Goal: Information Seeking & Learning: Check status

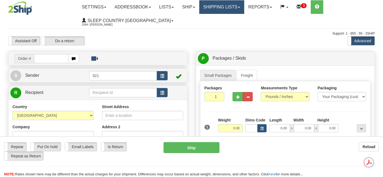
click at [220, 7] on link "Shipping lists" at bounding box center [221, 7] width 45 height 14
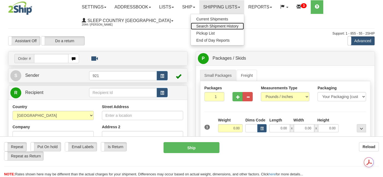
click at [218, 25] on span "Search Shipment History" at bounding box center [217, 26] width 42 height 4
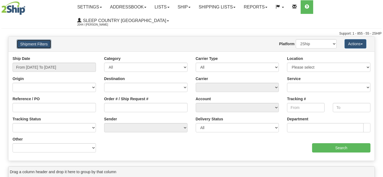
click at [40, 40] on button "Shipment Filters" at bounding box center [34, 44] width 35 height 9
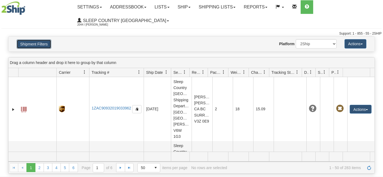
click at [41, 44] on button "Shipment Filters" at bounding box center [34, 44] width 35 height 9
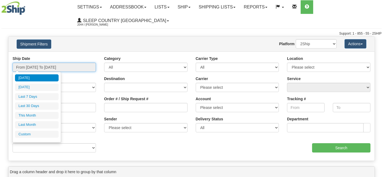
click at [46, 63] on input "From 08/28/2025 To 08/29/2025" at bounding box center [54, 67] width 83 height 9
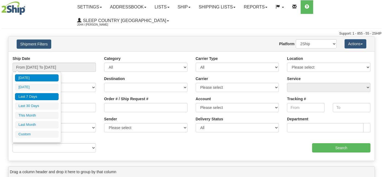
click at [36, 96] on li "Last 7 Days" at bounding box center [37, 96] width 44 height 7
type input "From 08/23/2025 To 08/29/2025"
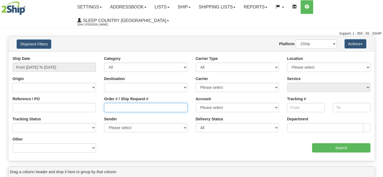
click at [120, 105] on input "Order # / Ship Request #" at bounding box center [145, 107] width 83 height 9
paste input "9000H995140"
click at [120, 107] on input "9000H995140" at bounding box center [145, 107] width 83 height 9
type input "9000H995140"
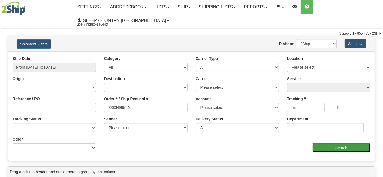
click at [333, 146] on input "Search" at bounding box center [341, 147] width 58 height 9
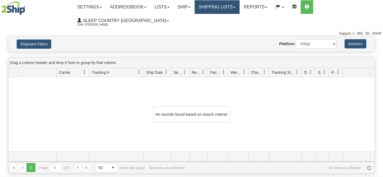
click at [216, 7] on link "Shipping lists" at bounding box center [217, 7] width 45 height 14
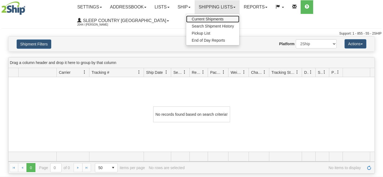
click at [211, 20] on span "Current Shipments" at bounding box center [208, 19] width 32 height 4
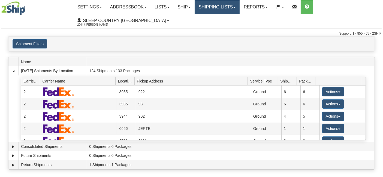
click at [211, 7] on link "Shipping lists" at bounding box center [217, 7] width 45 height 14
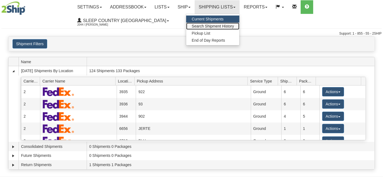
click at [212, 25] on span "Search Shipment History" at bounding box center [213, 26] width 42 height 4
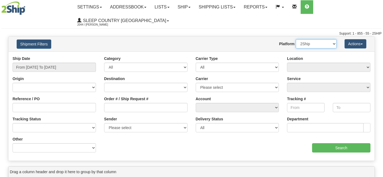
click at [332, 44] on select "2Ship Imported" at bounding box center [316, 43] width 41 height 9
select select "1"
click at [296, 39] on select "2Ship Imported" at bounding box center [316, 43] width 41 height 9
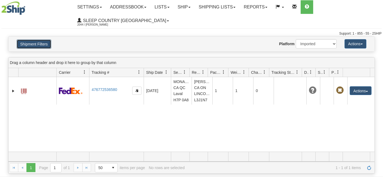
click at [30, 42] on button "Shipment Filters" at bounding box center [34, 44] width 35 height 9
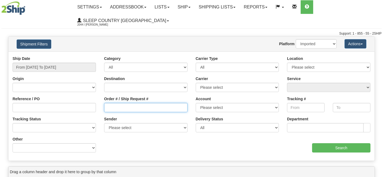
click at [130, 107] on input "Order # / Ship Request #" at bounding box center [145, 107] width 83 height 9
paste input "9000H995140"
type input "9000H995140"
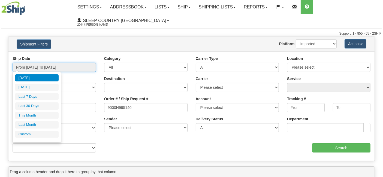
click at [70, 67] on input "From 08/28/2025 To 08/29/2025" at bounding box center [54, 67] width 83 height 9
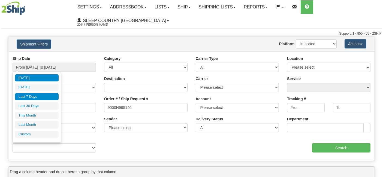
click at [42, 97] on li "Last 7 Days" at bounding box center [37, 96] width 44 height 7
type input "From 08/23/2025 To 08/29/2025"
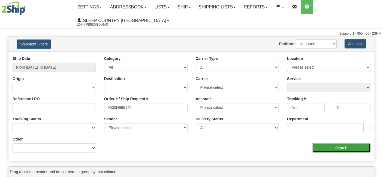
click at [342, 145] on input "Search" at bounding box center [341, 147] width 58 height 9
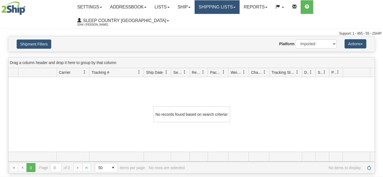
click at [221, 8] on link "Shipping lists" at bounding box center [217, 7] width 45 height 14
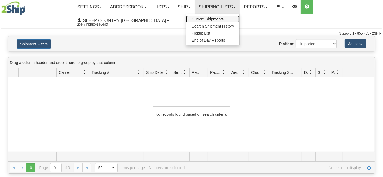
click at [214, 18] on span "Current Shipments" at bounding box center [208, 19] width 32 height 4
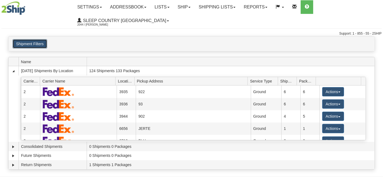
click at [37, 42] on button "Shipment Filters" at bounding box center [30, 43] width 35 height 9
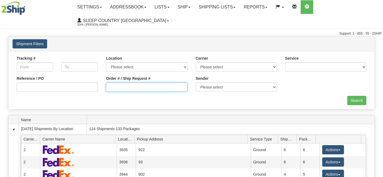
click at [124, 87] on input "Order # / Ship Request #" at bounding box center [146, 87] width 81 height 9
paste input "9000H995140"
type input "9000H995140"
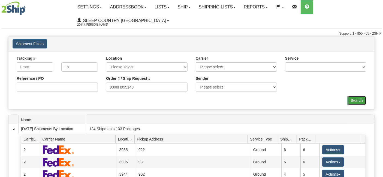
click at [357, 100] on input "Search" at bounding box center [356, 100] width 19 height 9
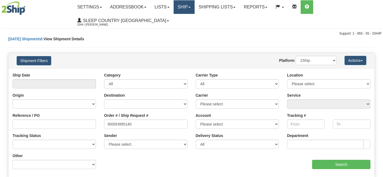
click at [189, 7] on link "Ship" at bounding box center [184, 7] width 21 height 14
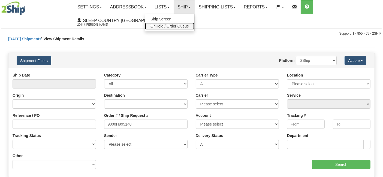
click at [182, 27] on span "OnHold / Order Queue" at bounding box center [170, 26] width 38 height 4
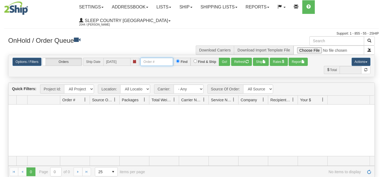
click at [153, 61] on input "text" at bounding box center [156, 62] width 33 height 8
paste input "9000H995140"
click at [224, 63] on button "Go!" at bounding box center [224, 62] width 11 height 8
click at [29, 61] on link "Options / Filters" at bounding box center [27, 62] width 29 height 8
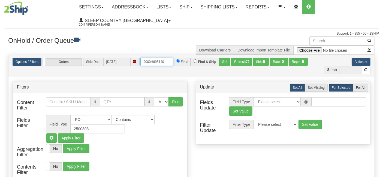
drag, startPoint x: 166, startPoint y: 60, endPoint x: 103, endPoint y: 59, distance: 63.5
click at [103, 59] on div "Options / Filters Group Shipments Orders Ship Date 08/29/2025 9000H995140 Find …" at bounding box center [192, 62] width 358 height 8
paste input "1053906"
type input "1053906"
click at [223, 62] on button "Go!" at bounding box center [224, 62] width 11 height 8
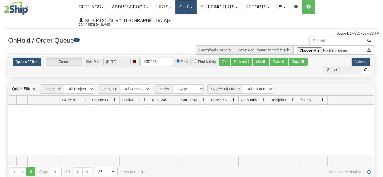
click at [188, 6] on link "Ship" at bounding box center [185, 7] width 21 height 14
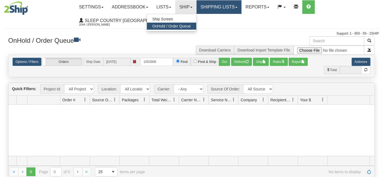
click at [208, 5] on link "Shipping lists" at bounding box center [219, 7] width 45 height 14
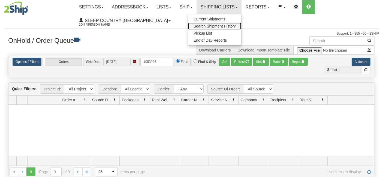
click at [211, 25] on span "Search Shipment History" at bounding box center [215, 26] width 42 height 4
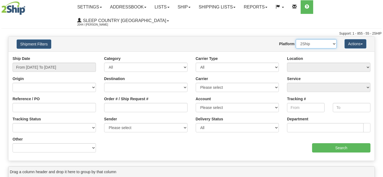
click at [335, 41] on select "2Ship Imported" at bounding box center [316, 43] width 41 height 9
select select "1"
click at [296, 39] on select "2Ship Imported" at bounding box center [316, 43] width 41 height 9
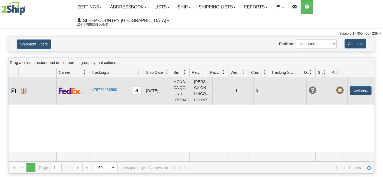
click at [13, 93] on link "Expand" at bounding box center [13, 90] width 5 height 5
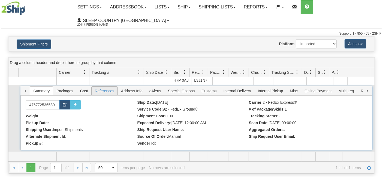
click at [104, 89] on span "References" at bounding box center [105, 91] width 26 height 9
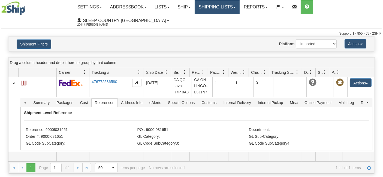
click at [220, 9] on link "Shipping lists" at bounding box center [217, 7] width 45 height 14
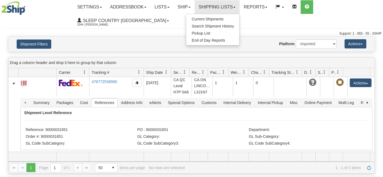
click at [118, 41] on div "Website Agent Nothing selected Client User Platform 2Ship Imported" at bounding box center [206, 43] width 269 height 9
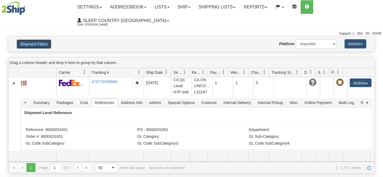
click at [45, 44] on button "Shipment Filters" at bounding box center [34, 44] width 35 height 9
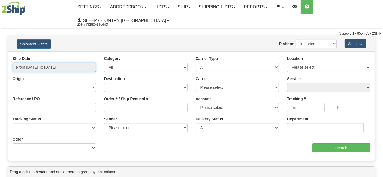
click at [64, 68] on input "From [DATE] To [DATE]" at bounding box center [54, 67] width 83 height 9
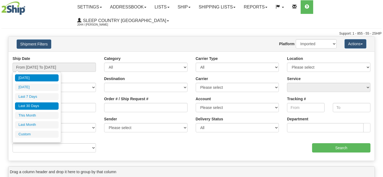
click at [37, 107] on li "Last 30 Days" at bounding box center [37, 106] width 44 height 7
type input "From 07/31/2025 To 08/29/2025"
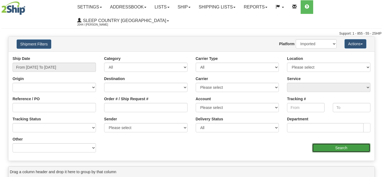
click at [338, 146] on input "Search" at bounding box center [341, 147] width 58 height 9
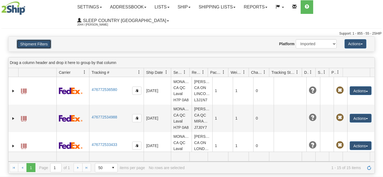
click at [43, 42] on button "Shipment Filters" at bounding box center [34, 44] width 35 height 9
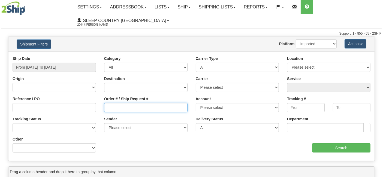
click at [123, 106] on input "Order # / Ship Request #" at bounding box center [145, 107] width 83 height 9
paste input "1053906"
type input "1053906"
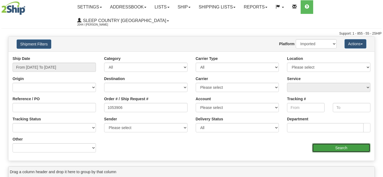
click at [337, 147] on input "Search" at bounding box center [341, 147] width 58 height 9
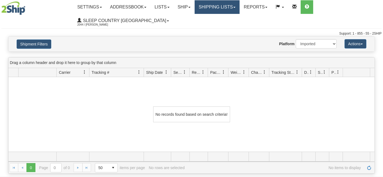
click at [223, 7] on link "Shipping lists" at bounding box center [217, 7] width 45 height 14
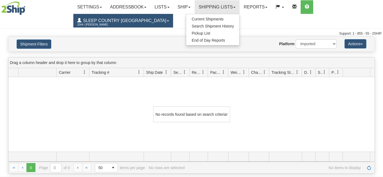
click at [125, 22] on span "Sleep Country [GEOGRAPHIC_DATA]" at bounding box center [124, 20] width 85 height 5
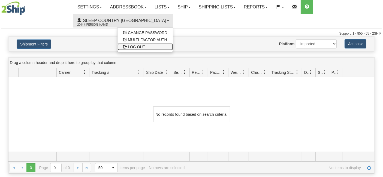
click at [118, 46] on link "LOG OUT" at bounding box center [145, 46] width 55 height 7
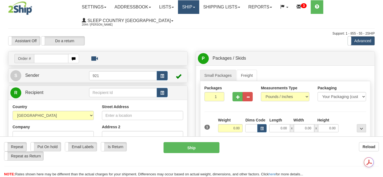
click at [190, 4] on link "Ship" at bounding box center [188, 7] width 21 height 14
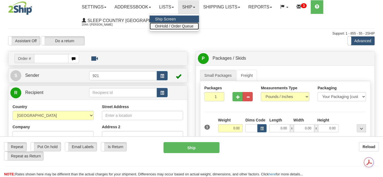
click at [182, 26] on span "OnHold / Order Queue" at bounding box center [174, 26] width 38 height 4
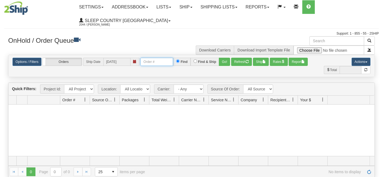
click at [142, 59] on input "text" at bounding box center [156, 62] width 33 height 8
paste input "9000H995140"
type input "9000H995140"
click at [224, 60] on button "Go!" at bounding box center [224, 62] width 11 height 8
click at [225, 61] on button "Go!" at bounding box center [224, 62] width 11 height 8
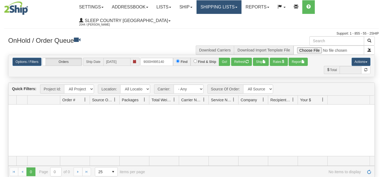
click at [223, 7] on link "Shipping lists" at bounding box center [219, 7] width 45 height 14
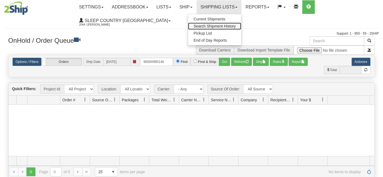
click at [221, 26] on span "Search Shipment History" at bounding box center [215, 26] width 42 height 4
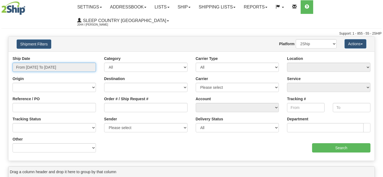
click at [78, 66] on input "From [DATE] To [DATE]" at bounding box center [54, 67] width 83 height 9
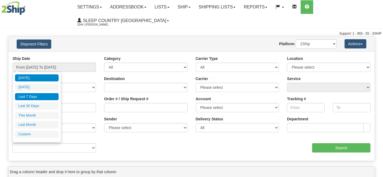
click at [41, 95] on li "Last 7 Days" at bounding box center [37, 96] width 44 height 7
type input "From [DATE] To [DATE]"
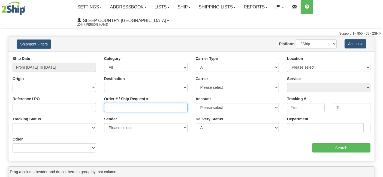
click at [121, 106] on input "Order # / Ship Request #" at bounding box center [145, 107] width 83 height 9
paste input "9000H995140"
type input "9000H995140"
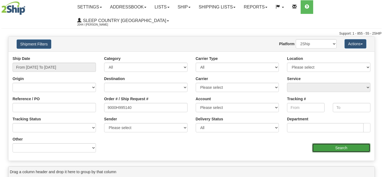
click at [334, 145] on input "Search" at bounding box center [341, 147] width 58 height 9
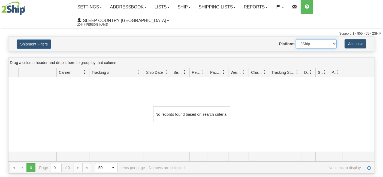
click at [327, 43] on select "2Ship Imported" at bounding box center [316, 43] width 41 height 9
select select "1"
click at [296, 39] on select "2Ship Imported" at bounding box center [316, 43] width 41 height 9
click at [34, 41] on button "Shipment Filters" at bounding box center [34, 44] width 35 height 9
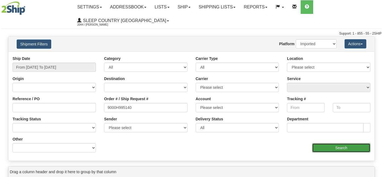
click at [340, 149] on input "Search" at bounding box center [341, 147] width 58 height 9
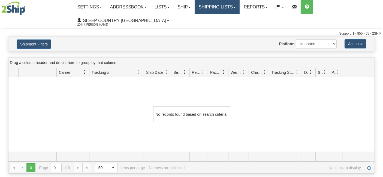
click at [218, 6] on link "Shipping lists" at bounding box center [217, 7] width 45 height 14
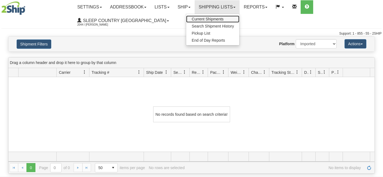
click at [212, 17] on span "Current Shipments" at bounding box center [208, 19] width 32 height 4
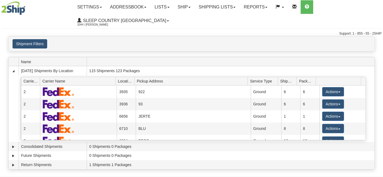
drag, startPoint x: 38, startPoint y: 38, endPoint x: 35, endPoint y: 43, distance: 6.1
click at [37, 38] on div "Shipment Filters Website Agent Client User" at bounding box center [191, 44] width 366 height 15
click at [33, 43] on button "Shipment Filters" at bounding box center [30, 43] width 35 height 9
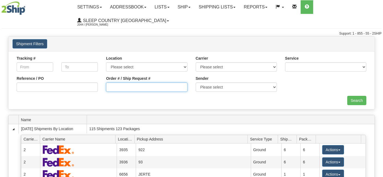
click at [126, 85] on input "Order # / Ship Request #" at bounding box center [146, 87] width 81 height 9
paste input "9000H995140"
type input "9000H995140"
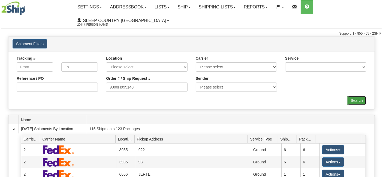
click at [361, 98] on input "Search" at bounding box center [356, 100] width 19 height 9
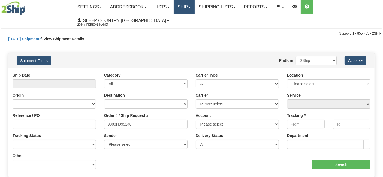
click at [187, 8] on link "Ship" at bounding box center [184, 7] width 21 height 14
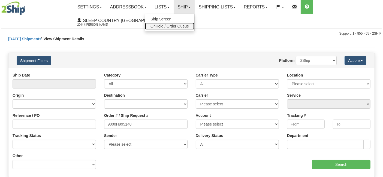
click at [181, 25] on span "OnHold / Order Queue" at bounding box center [170, 26] width 38 height 4
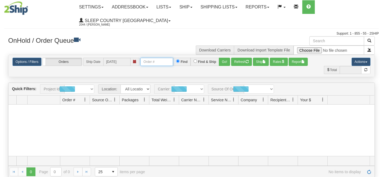
click at [157, 61] on input "text" at bounding box center [156, 62] width 33 height 8
paste input "9000H995140"
type input "9000H995140"
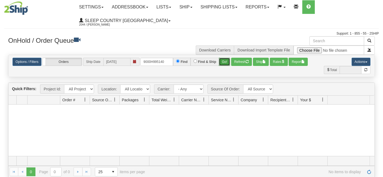
click at [224, 62] on button "Go!" at bounding box center [224, 62] width 11 height 8
click at [191, 6] on link "Ship" at bounding box center [185, 7] width 21 height 14
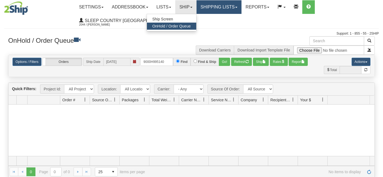
click at [219, 7] on link "Shipping lists" at bounding box center [219, 7] width 45 height 14
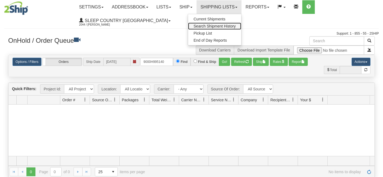
click at [219, 26] on span "Search Shipment History" at bounding box center [215, 26] width 42 height 4
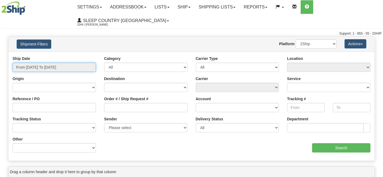
click at [52, 65] on input "From [DATE] To [DATE]" at bounding box center [54, 67] width 83 height 9
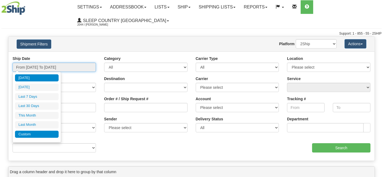
type input "[DATE]"
click at [39, 132] on li "Custom" at bounding box center [37, 134] width 44 height 7
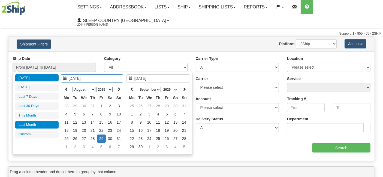
type input "[DATE]"
click at [65, 88] on icon at bounding box center [67, 89] width 4 height 4
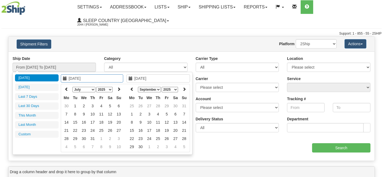
click at [65, 88] on icon at bounding box center [67, 89] width 4 height 4
type input "[DATE]"
click at [76, 105] on td "1" at bounding box center [75, 106] width 9 height 8
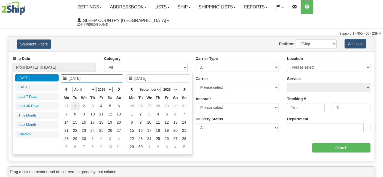
type input "[DATE]"
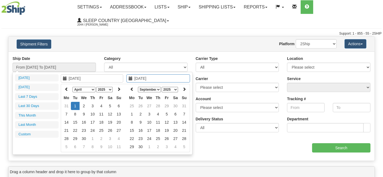
click at [149, 78] on input "[DATE]" at bounding box center [159, 78] width 64 height 8
click at [133, 112] on td "1" at bounding box center [132, 114] width 9 height 8
type input "From [DATE] To [DATE]"
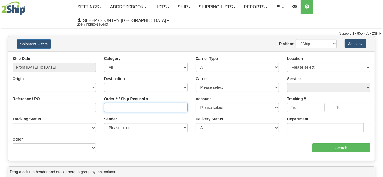
click at [121, 108] on input "Order # / Ship Request #" at bounding box center [145, 107] width 83 height 9
paste input "9000H995140"
type input "9000H995140"
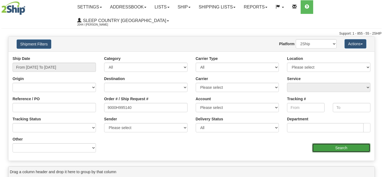
click at [328, 146] on input "Search" at bounding box center [341, 147] width 58 height 9
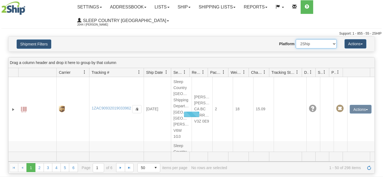
click at [315, 44] on select "2Ship Imported" at bounding box center [316, 43] width 41 height 9
select select "1"
click at [296, 39] on select "2Ship Imported" at bounding box center [316, 43] width 41 height 9
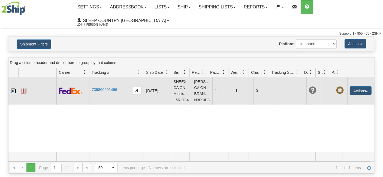
click at [14, 94] on link "Expand" at bounding box center [13, 90] width 5 height 5
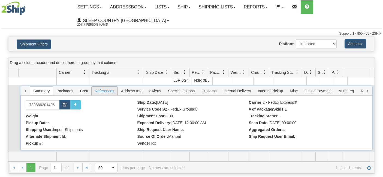
click at [108, 90] on span "References" at bounding box center [105, 91] width 26 height 9
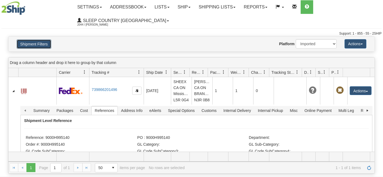
click at [29, 41] on button "Shipment Filters" at bounding box center [34, 44] width 35 height 9
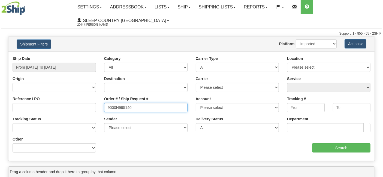
drag, startPoint x: 137, startPoint y: 106, endPoint x: 96, endPoint y: 105, distance: 40.9
click at [97, 56] on div "Reference / PO Order # / Ship Request # 9000H995140 Account Please select [GEOG…" at bounding box center [191, 56] width 366 height 0
paste input "1053906"
type input "1053906"
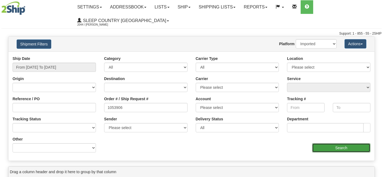
click at [341, 149] on input "Search" at bounding box center [341, 147] width 58 height 9
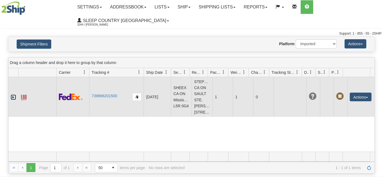
click at [14, 99] on link "Expand" at bounding box center [13, 97] width 5 height 5
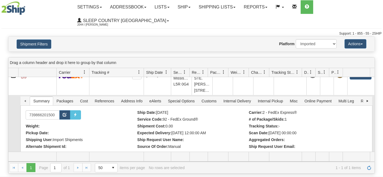
scroll to position [30, 0]
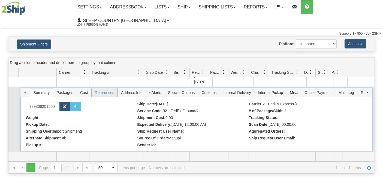
click at [104, 97] on span "References" at bounding box center [105, 92] width 26 height 9
